Goal: Task Accomplishment & Management: Manage account settings

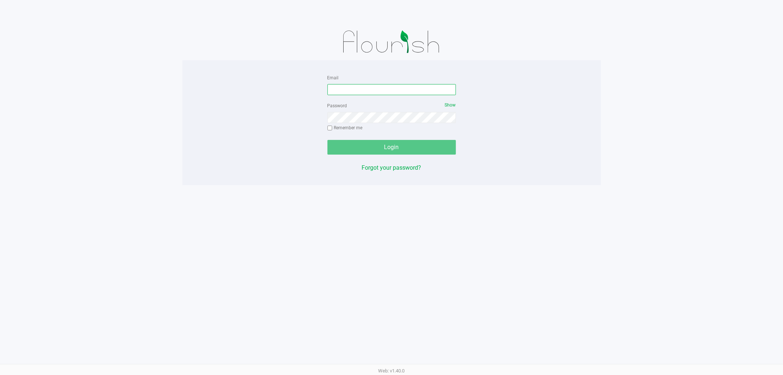
click at [376, 91] on input "Email" at bounding box center [391, 89] width 128 height 11
type input "[EMAIL_ADDRESS][DOMAIN_NAME]"
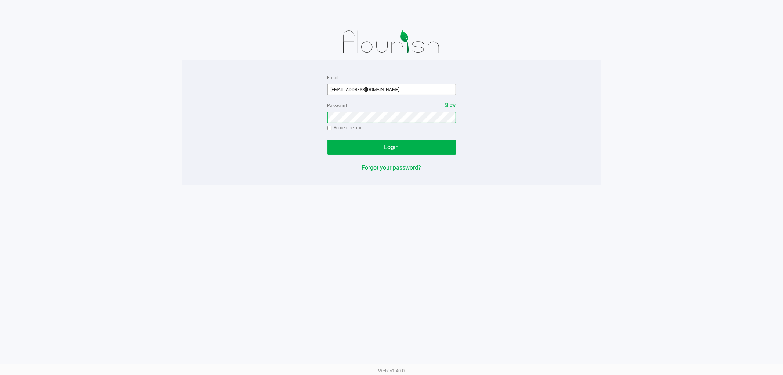
click at [327, 140] on button "Login" at bounding box center [391, 147] width 128 height 15
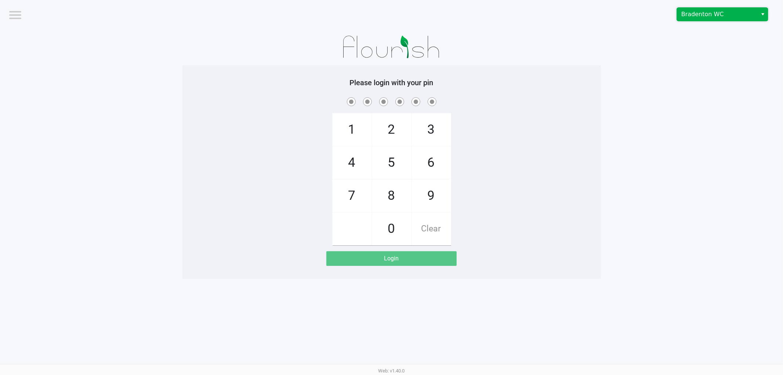
click at [704, 15] on span "Bradenton WC" at bounding box center [717, 14] width 72 height 9
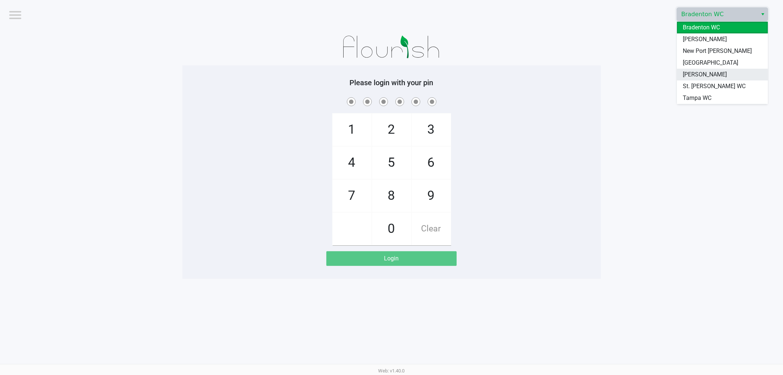
click at [696, 76] on span "[PERSON_NAME]" at bounding box center [705, 74] width 44 height 9
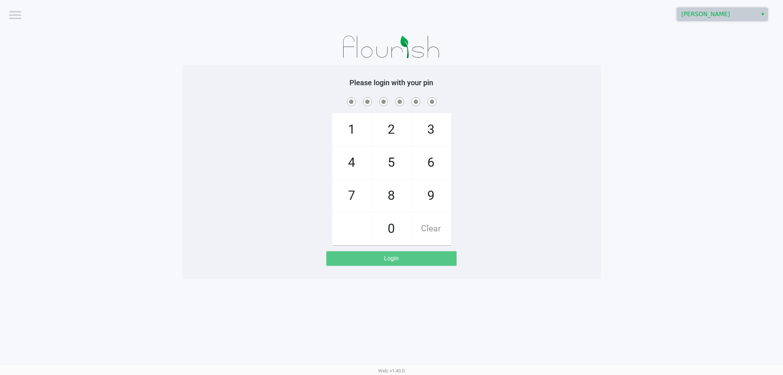
click at [560, 167] on div "1 4 7 2 5 8 0 3 6 9 Clear" at bounding box center [391, 170] width 418 height 149
checkbox input "true"
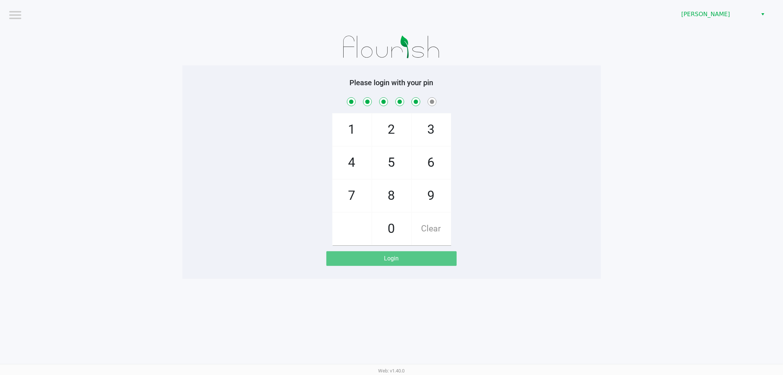
checkbox input "true"
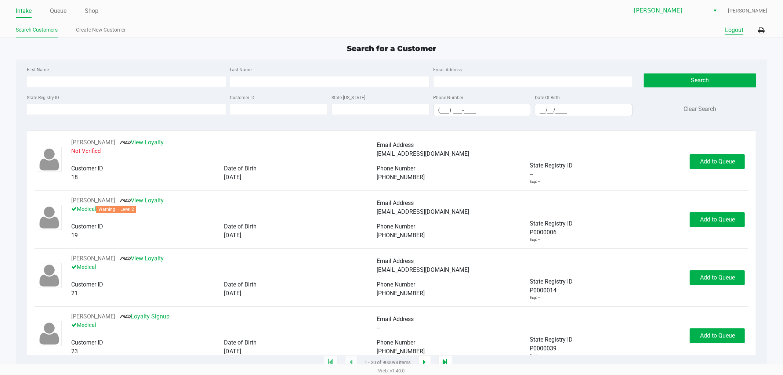
click at [736, 33] on button "Logout" at bounding box center [734, 30] width 18 height 9
